Goal: Find contact information: Find contact information

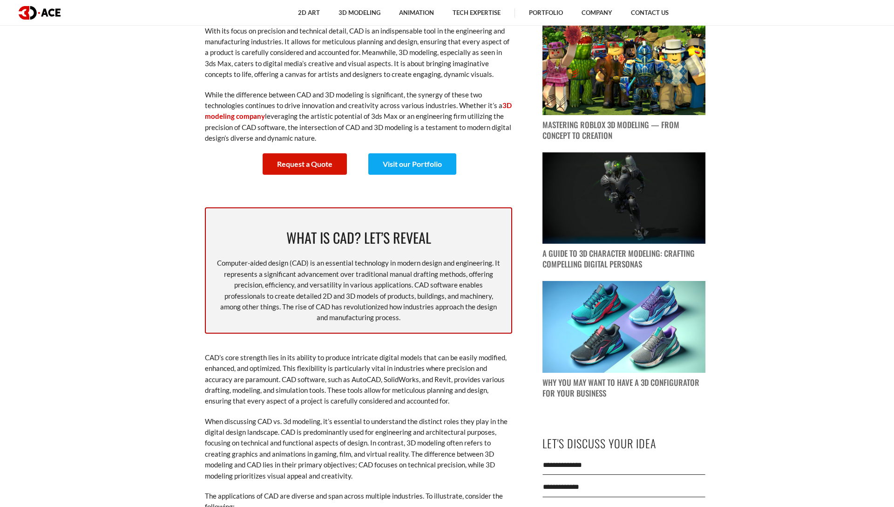
scroll to position [791, 0]
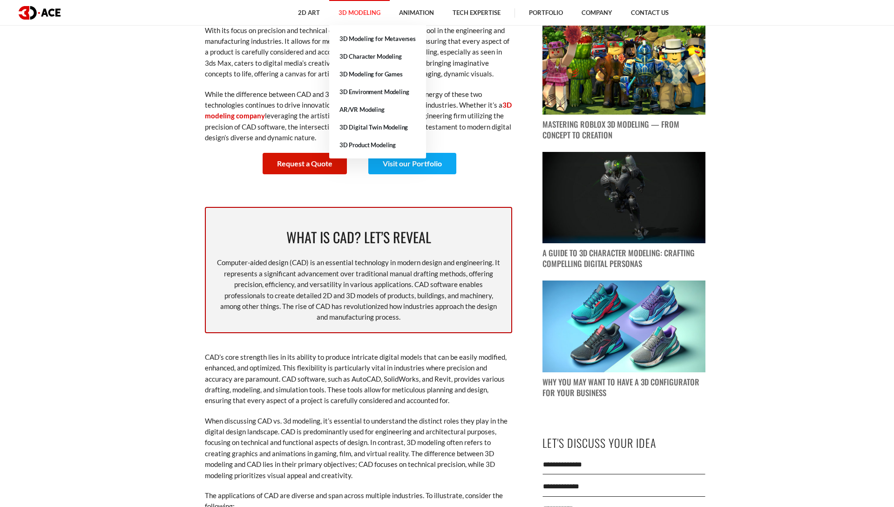
click at [363, 12] on link "3D Modeling" at bounding box center [359, 13] width 61 height 26
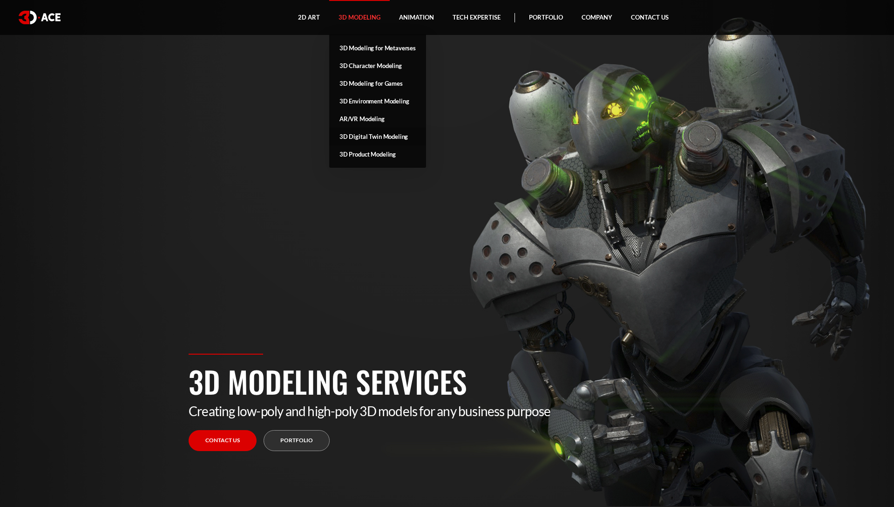
click at [364, 139] on link "3D Digital Twin Modeling" at bounding box center [377, 137] width 97 height 18
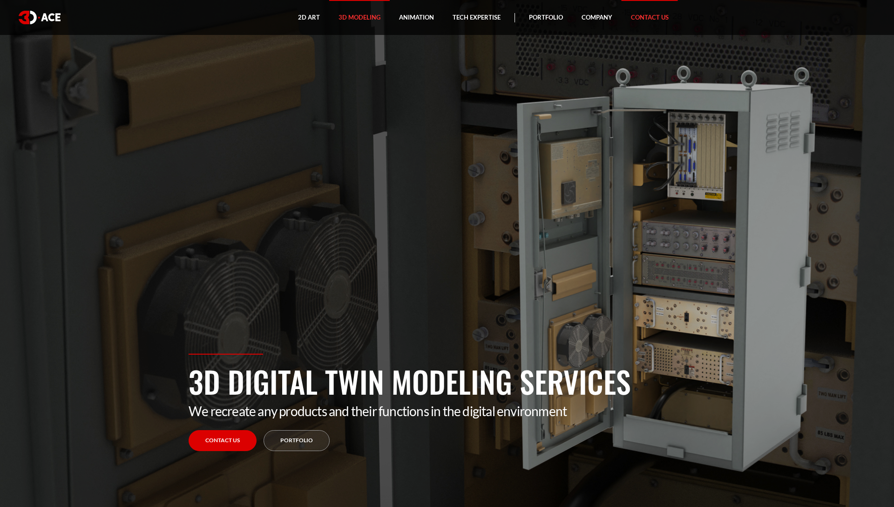
click at [640, 14] on link "Contact Us" at bounding box center [650, 17] width 56 height 35
